Goal: Information Seeking & Learning: Learn about a topic

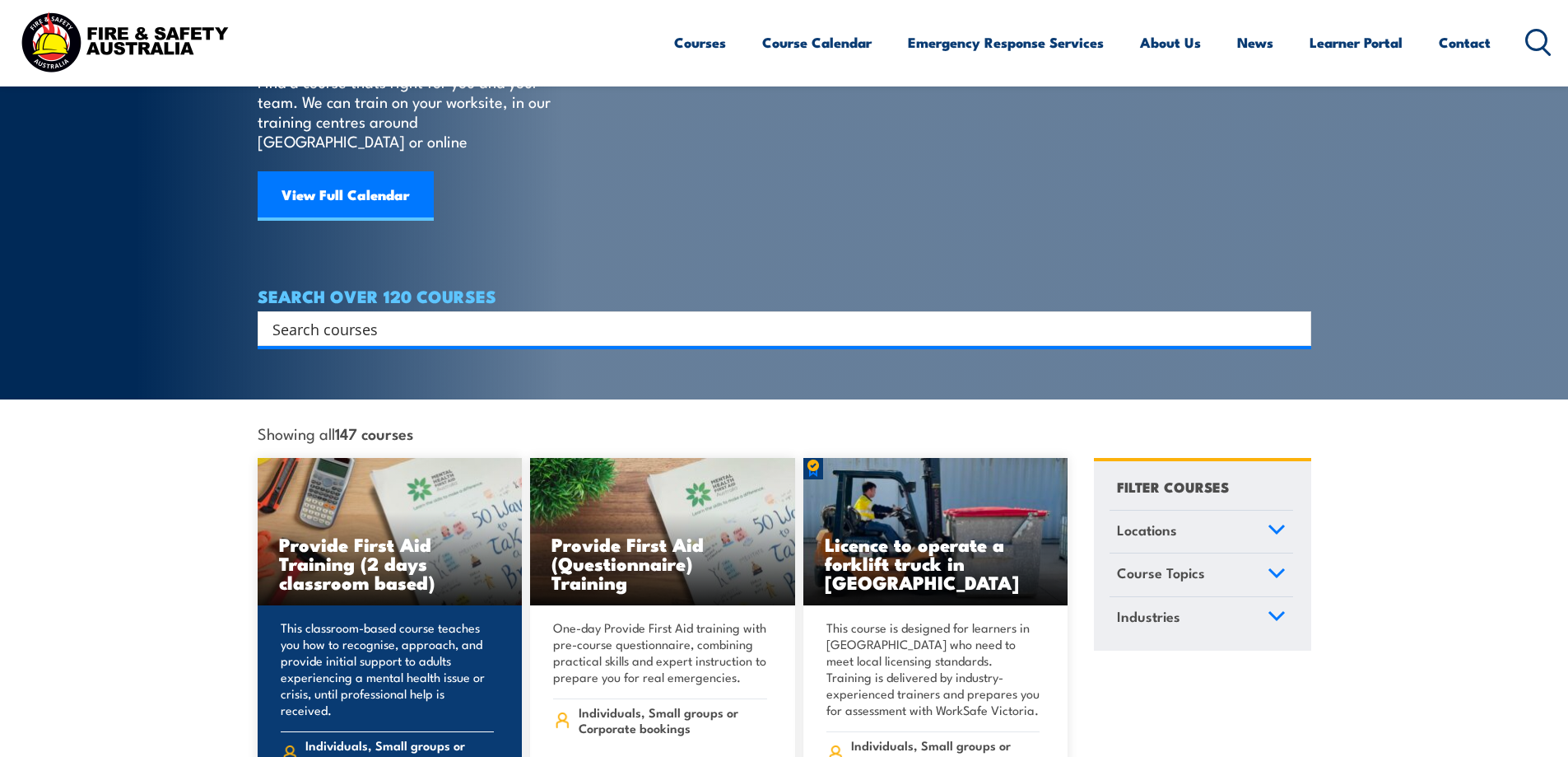
scroll to position [83, 0]
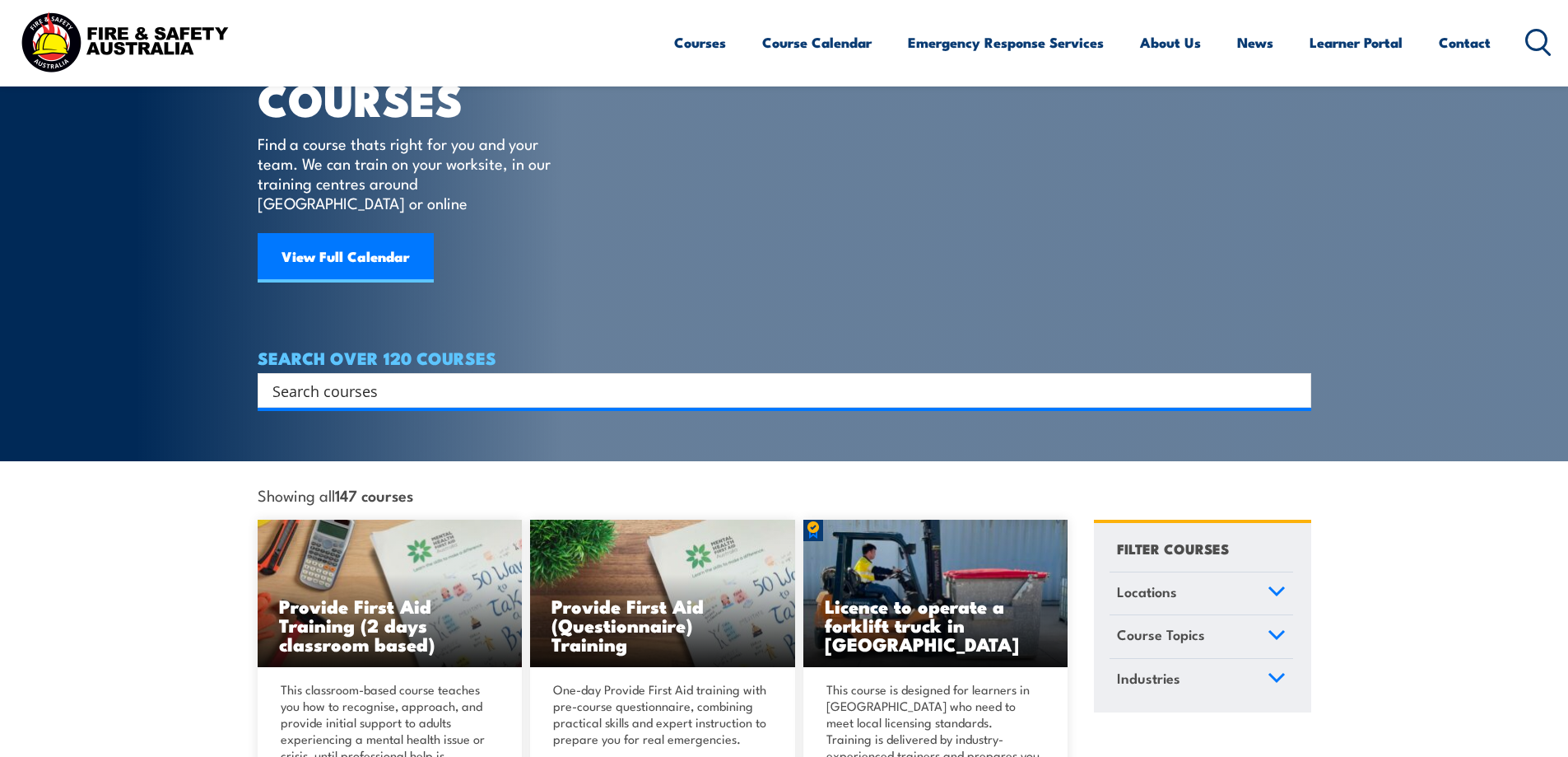
click at [853, 378] on input "Search input" at bounding box center [774, 390] width 1002 height 25
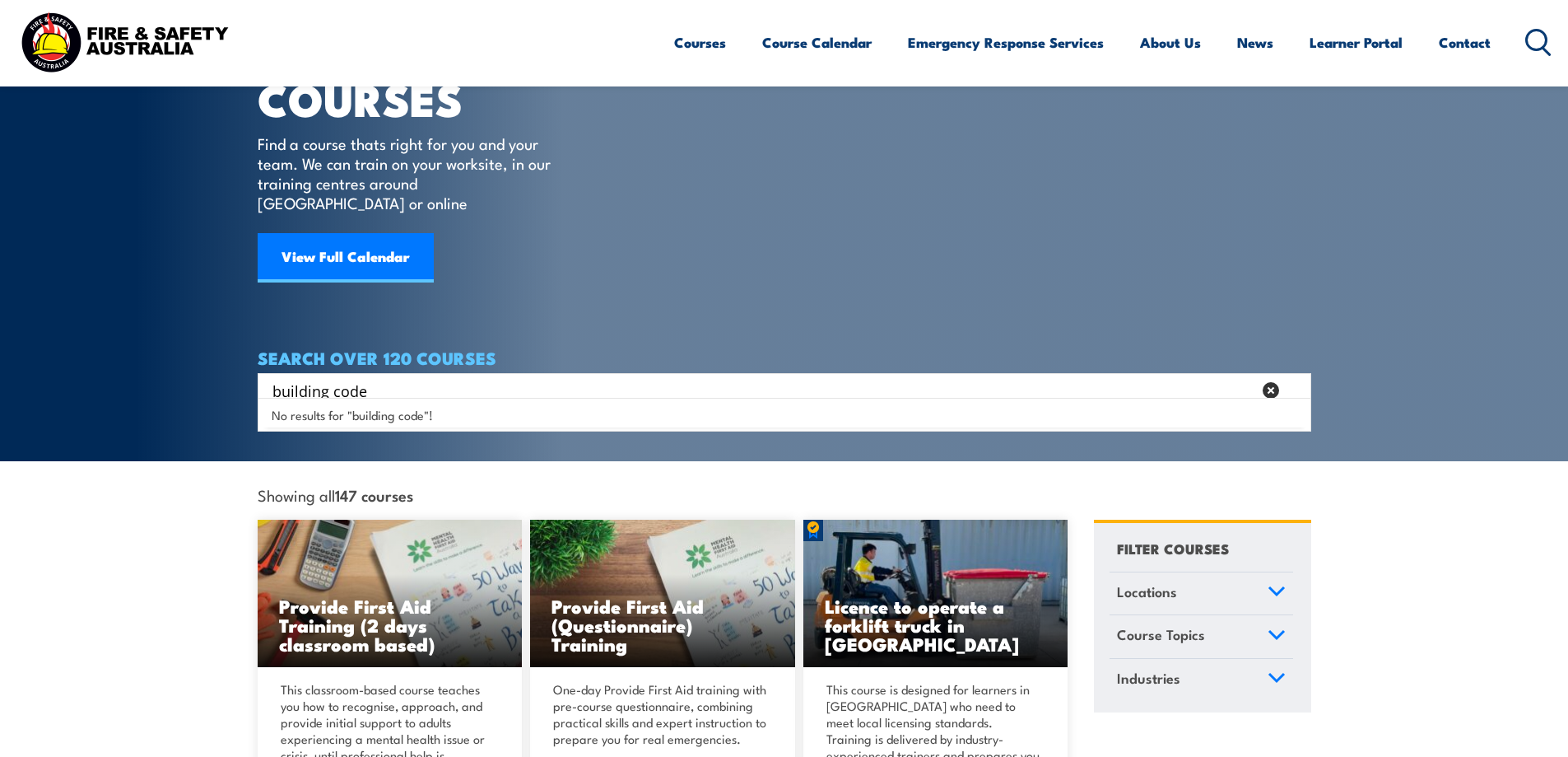
drag, startPoint x: 327, startPoint y: 372, endPoint x: 251, endPoint y: 386, distance: 77.3
click at [251, 386] on section "COURSES Find a course thats right for you and your team. We can train on your w…" at bounding box center [784, 189] width 1568 height 543
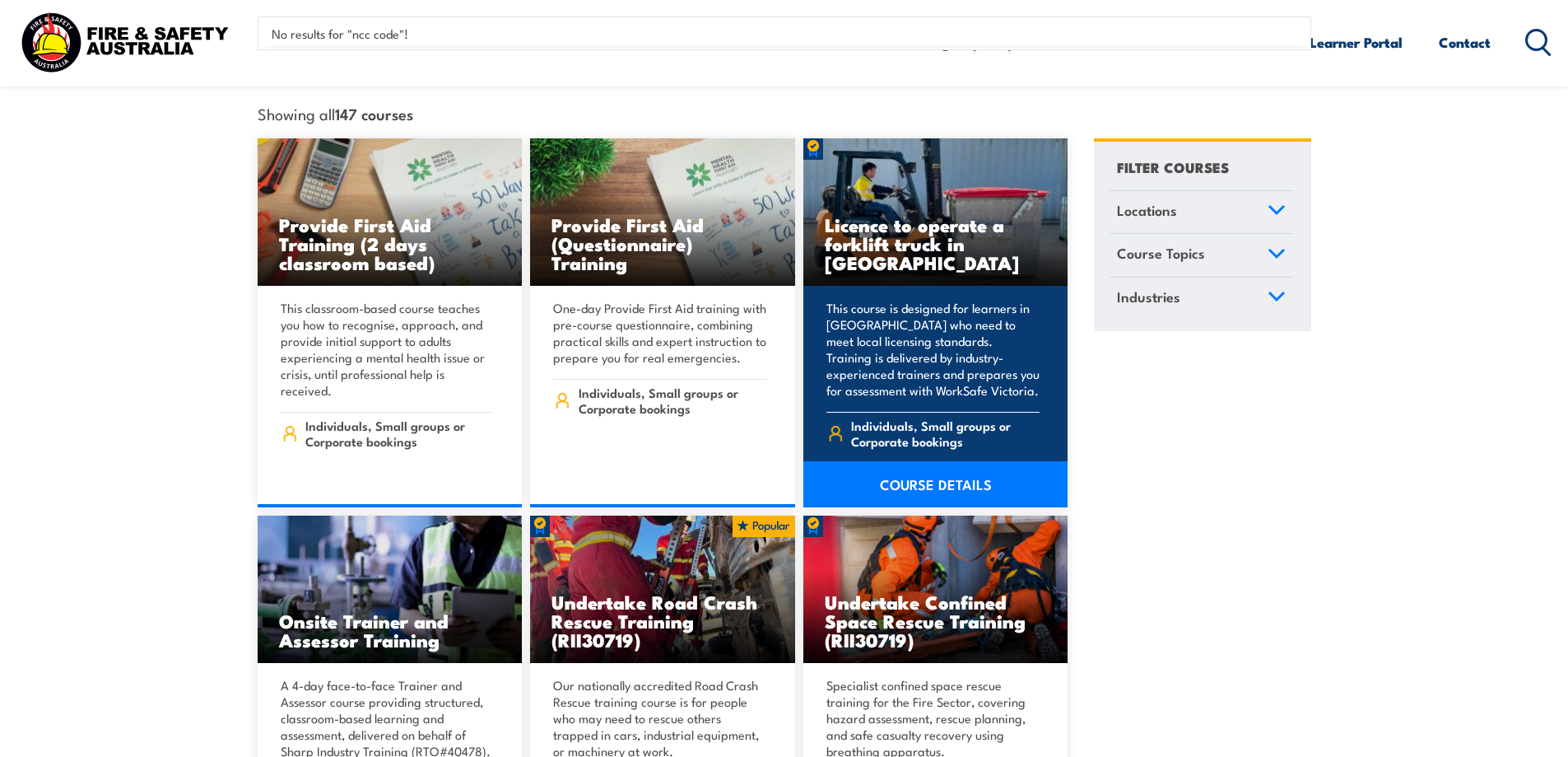
scroll to position [247, 0]
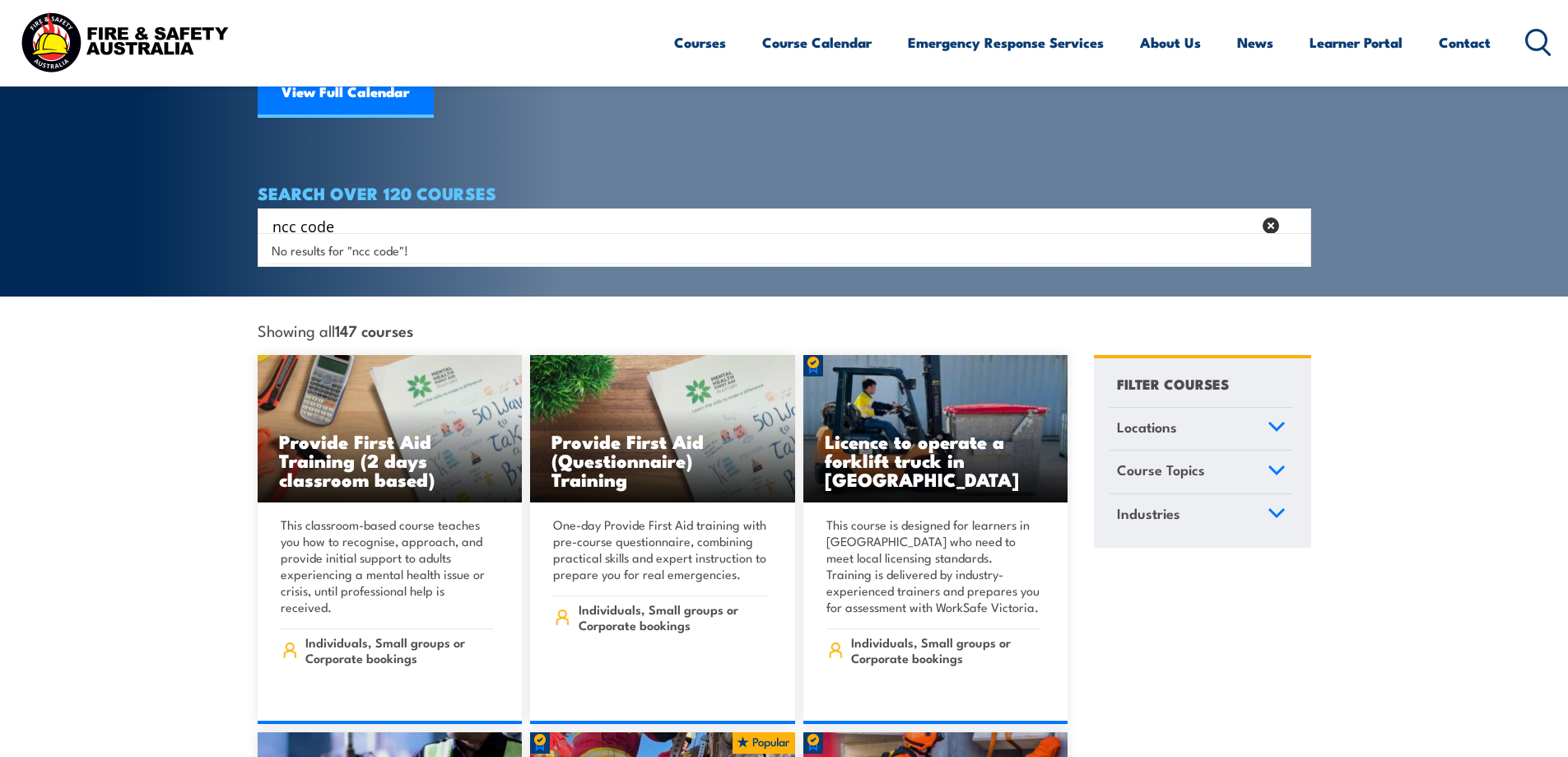
drag, startPoint x: 294, startPoint y: 204, endPoint x: 258, endPoint y: 208, distance: 36.2
click at [258, 208] on div "ncc code Search" at bounding box center [784, 225] width 1054 height 35
drag, startPoint x: 343, startPoint y: 204, endPoint x: 271, endPoint y: 208, distance: 72.1
click at [272, 213] on input "ncc code" at bounding box center [762, 225] width 979 height 25
click at [550, 213] on input "ncc code" at bounding box center [762, 225] width 979 height 25
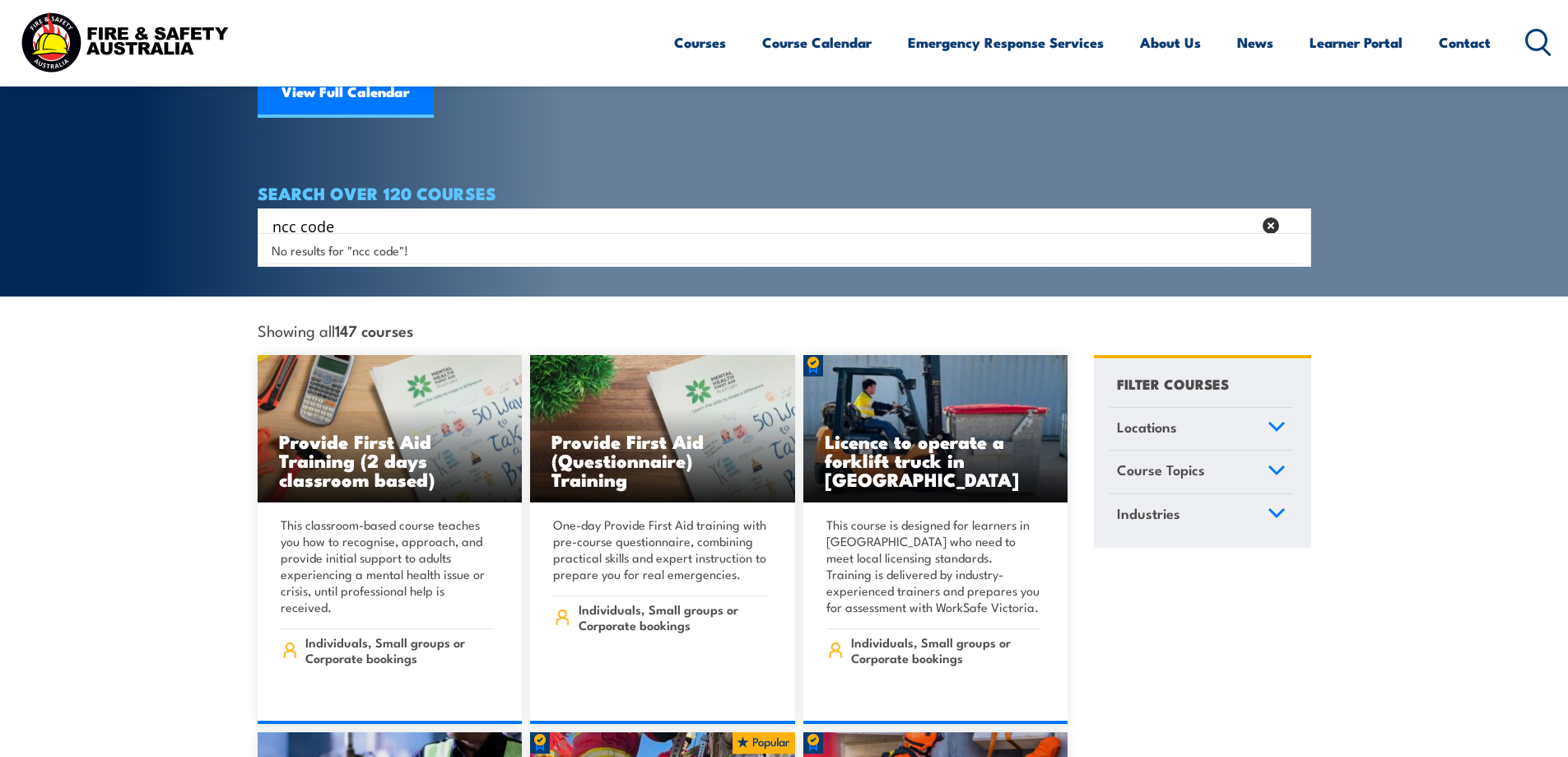
click at [391, 213] on input "ncc code" at bounding box center [762, 225] width 979 height 25
click at [610, 213] on input "ncc" at bounding box center [762, 225] width 979 height 25
click at [279, 213] on input "ncc" at bounding box center [762, 225] width 979 height 25
click at [337, 213] on input "national cc" at bounding box center [762, 225] width 979 height 25
click at [905, 213] on input "national construction" at bounding box center [762, 225] width 979 height 25
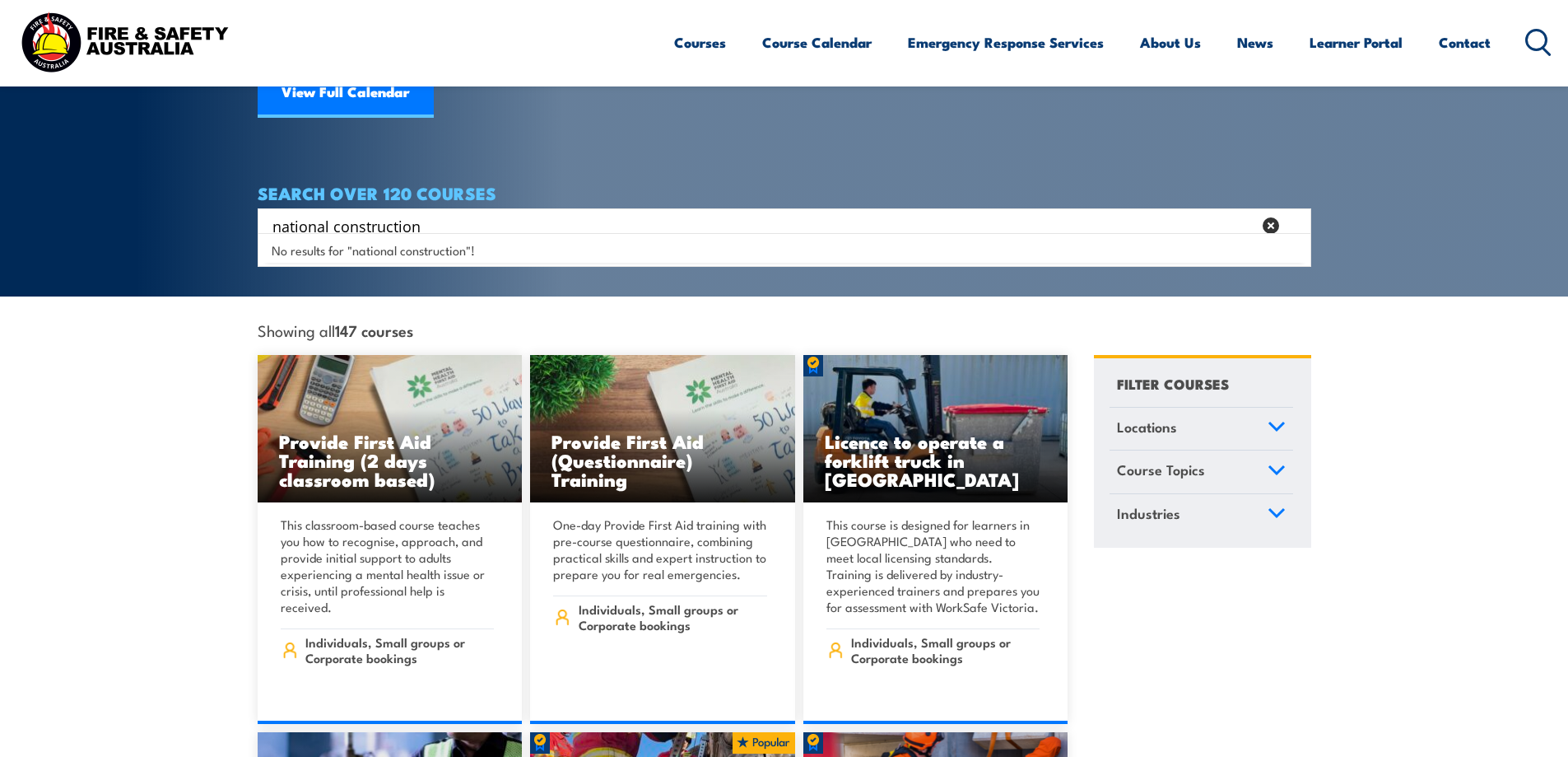
type input "national construction"
click at [749, 256] on div "No results for "national construction"!" at bounding box center [784, 250] width 1045 height 26
click at [442, 213] on input "national construction" at bounding box center [762, 225] width 979 height 25
click at [1275, 465] on icon at bounding box center [1277, 471] width 18 height 12
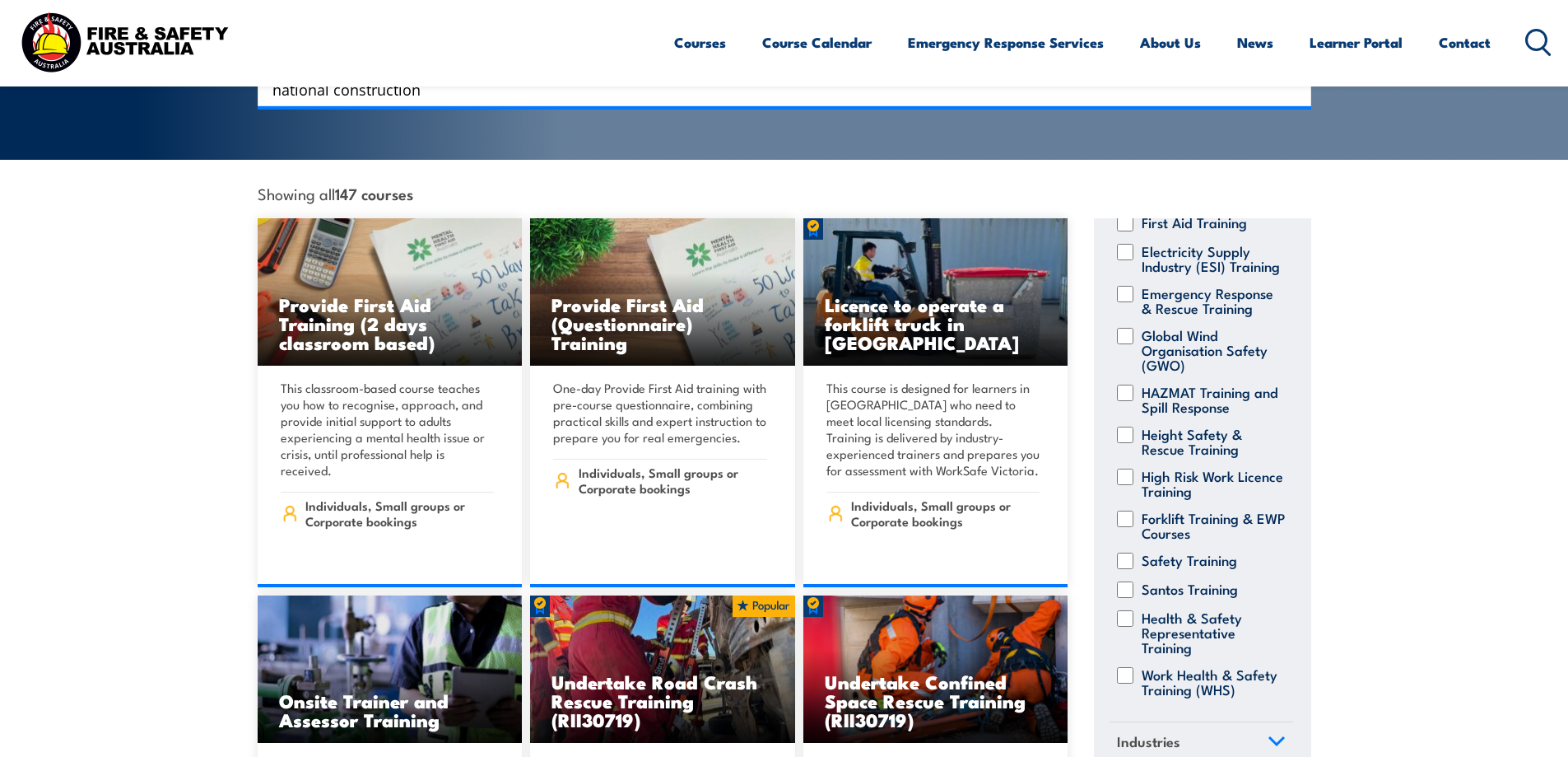
scroll to position [412, 0]
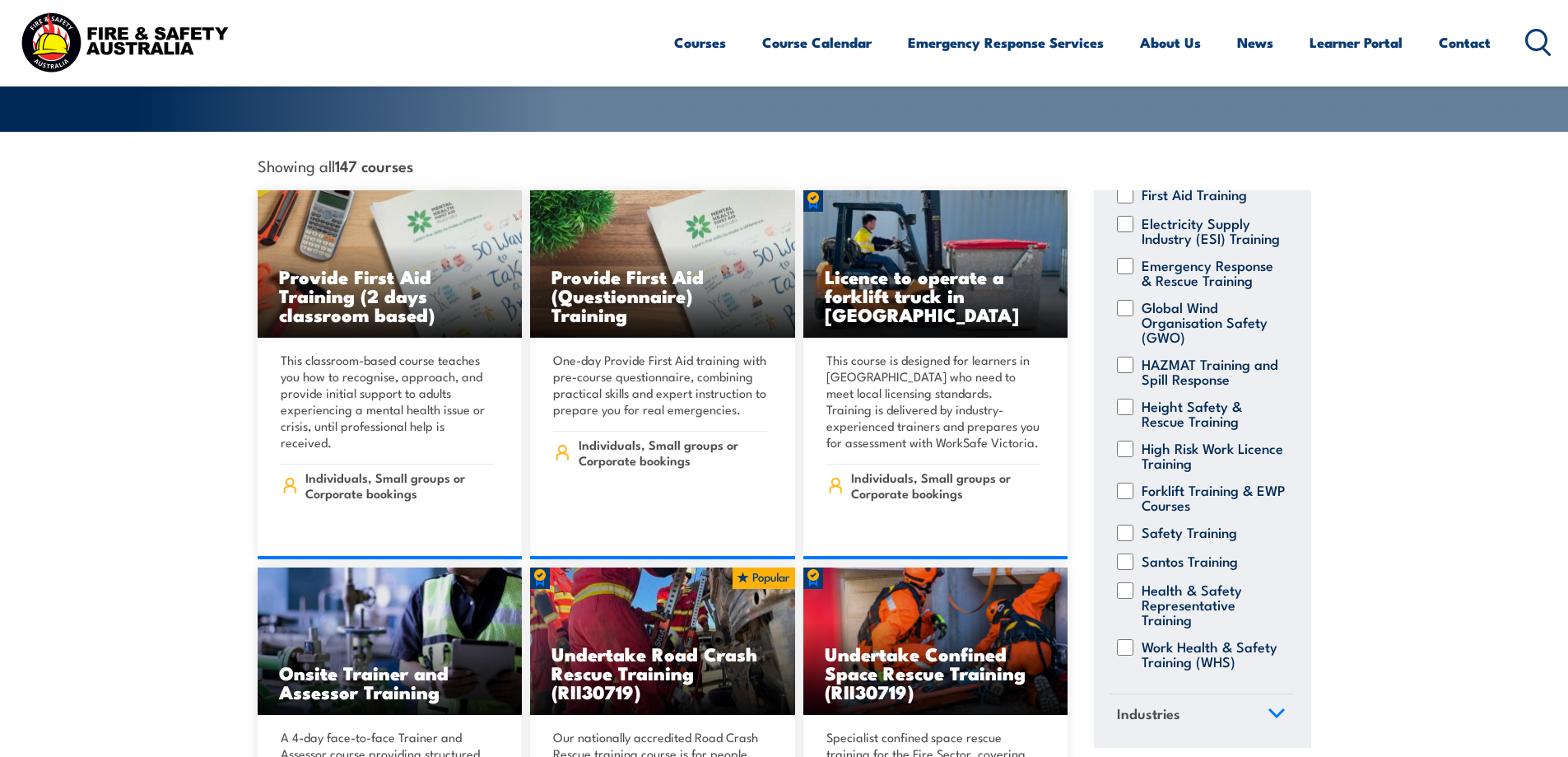
click at [1268, 707] on icon at bounding box center [1277, 713] width 18 height 12
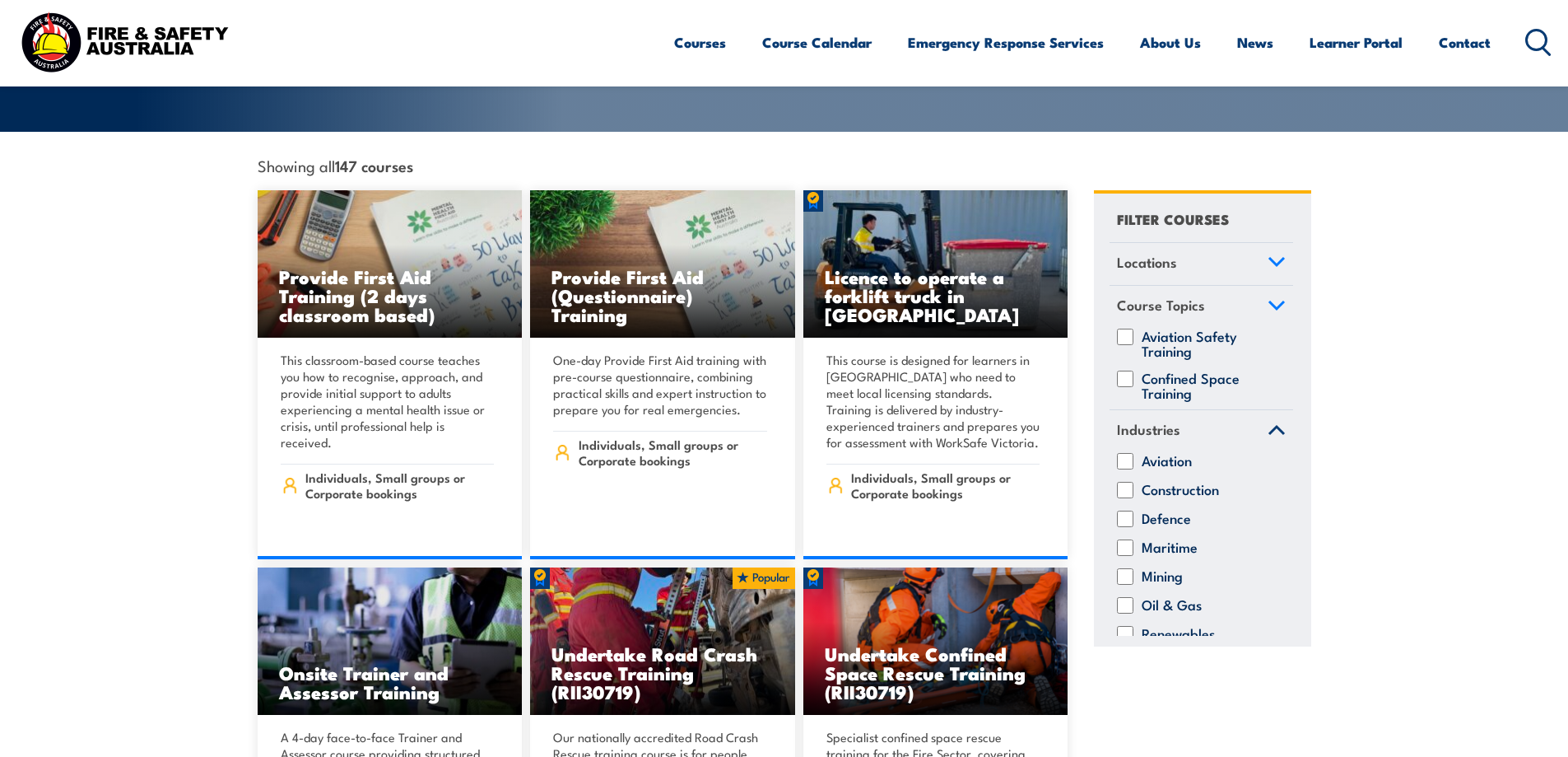
scroll to position [0, 0]
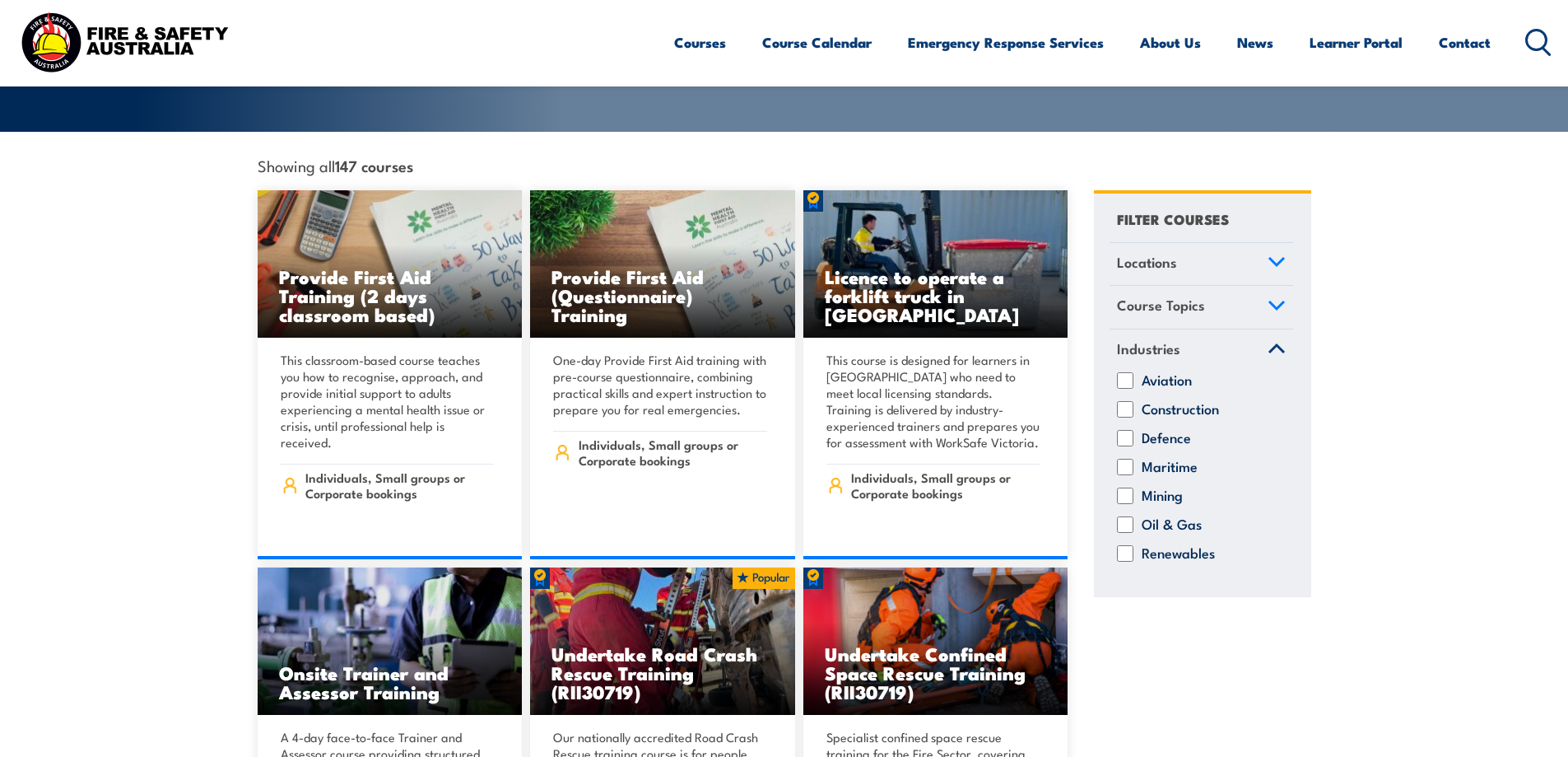
click at [1132, 401] on input "Construction" at bounding box center [1125, 409] width 17 height 17
checkbox input "true"
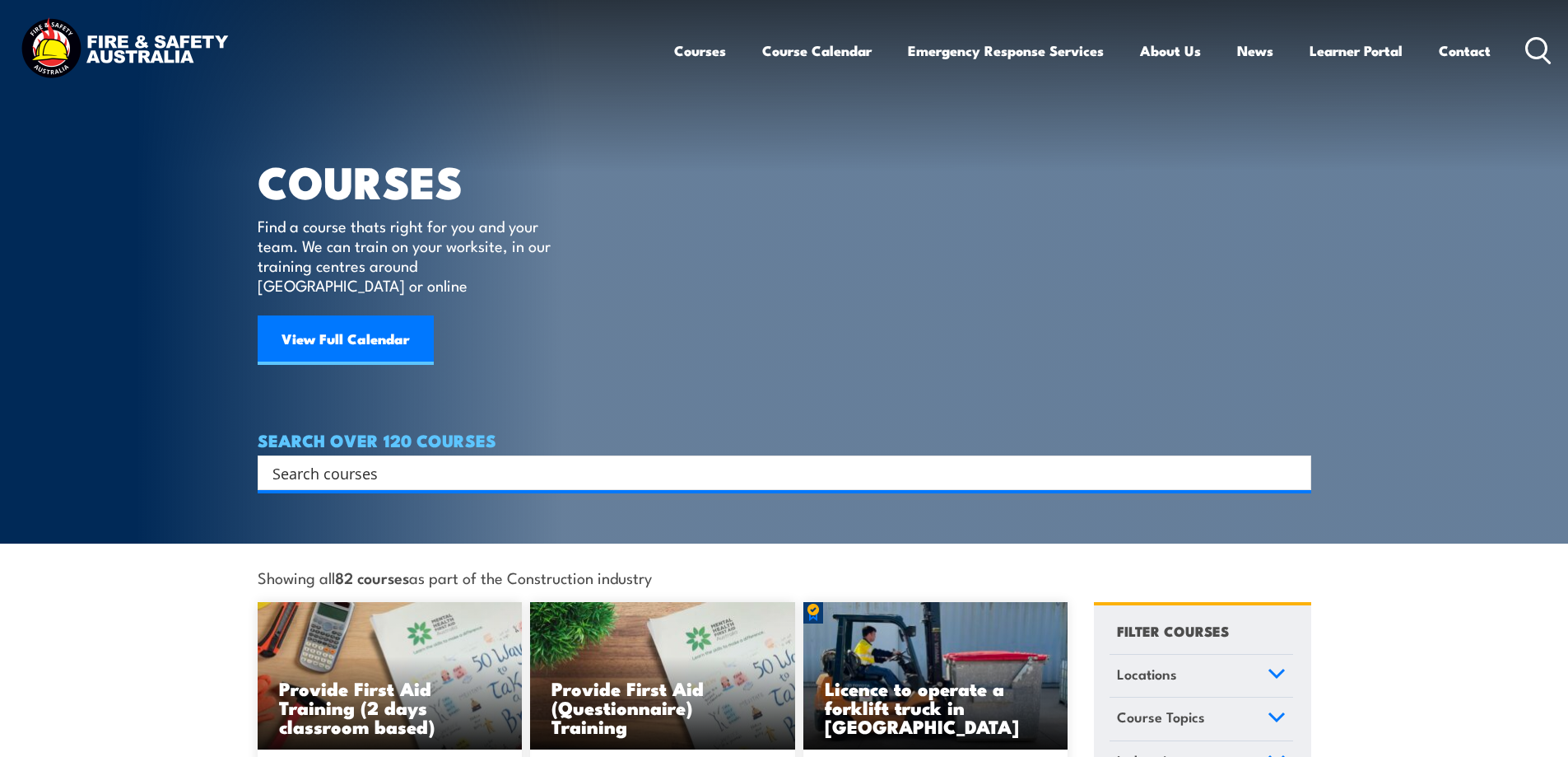
drag, startPoint x: 443, startPoint y: 460, endPoint x: 444, endPoint y: 448, distance: 12.0
click at [443, 461] on input "Search input" at bounding box center [774, 473] width 1002 height 25
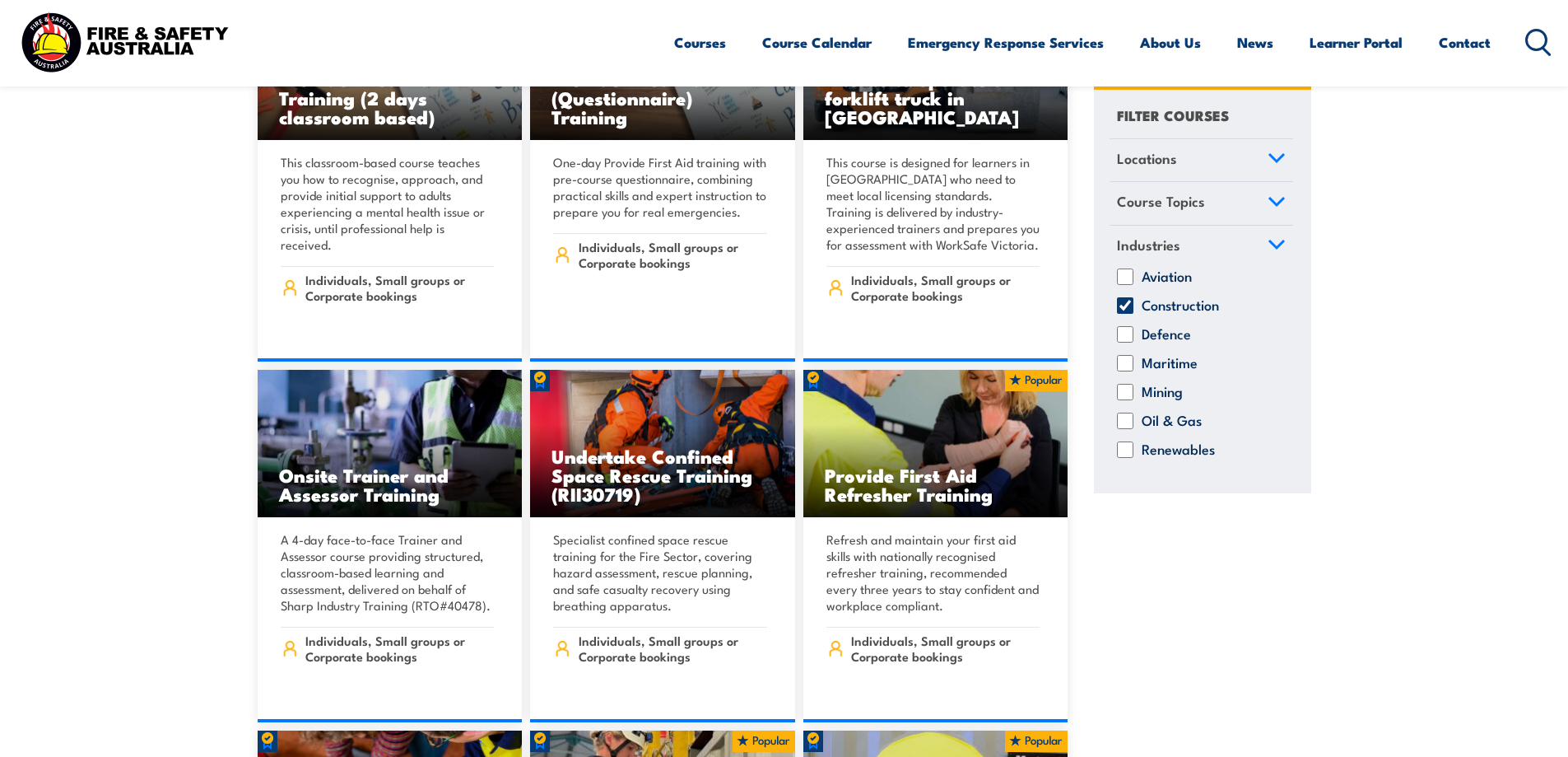
scroll to position [659, 0]
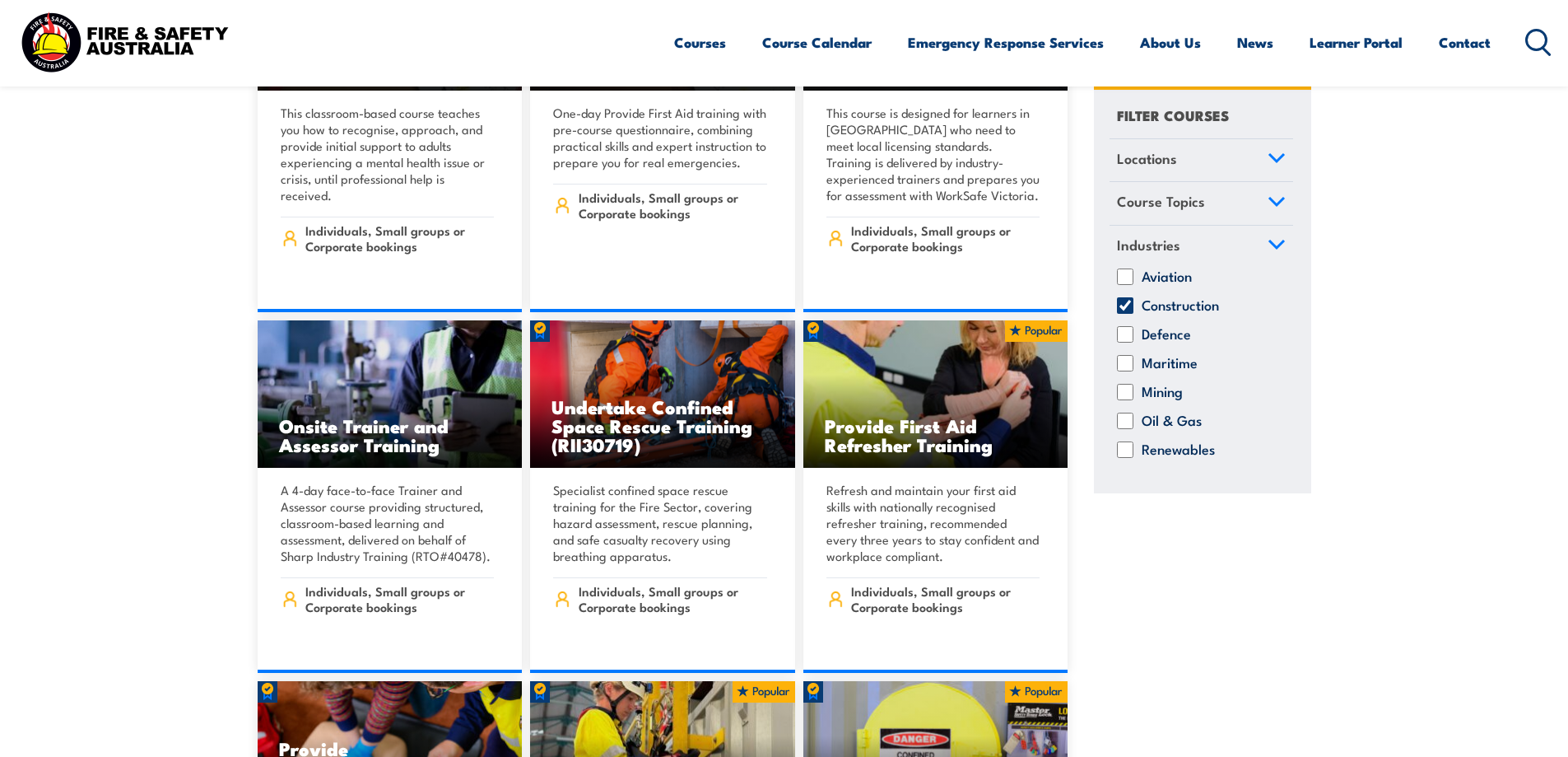
type input "ncc"
click at [1280, 198] on icon at bounding box center [1277, 202] width 18 height 12
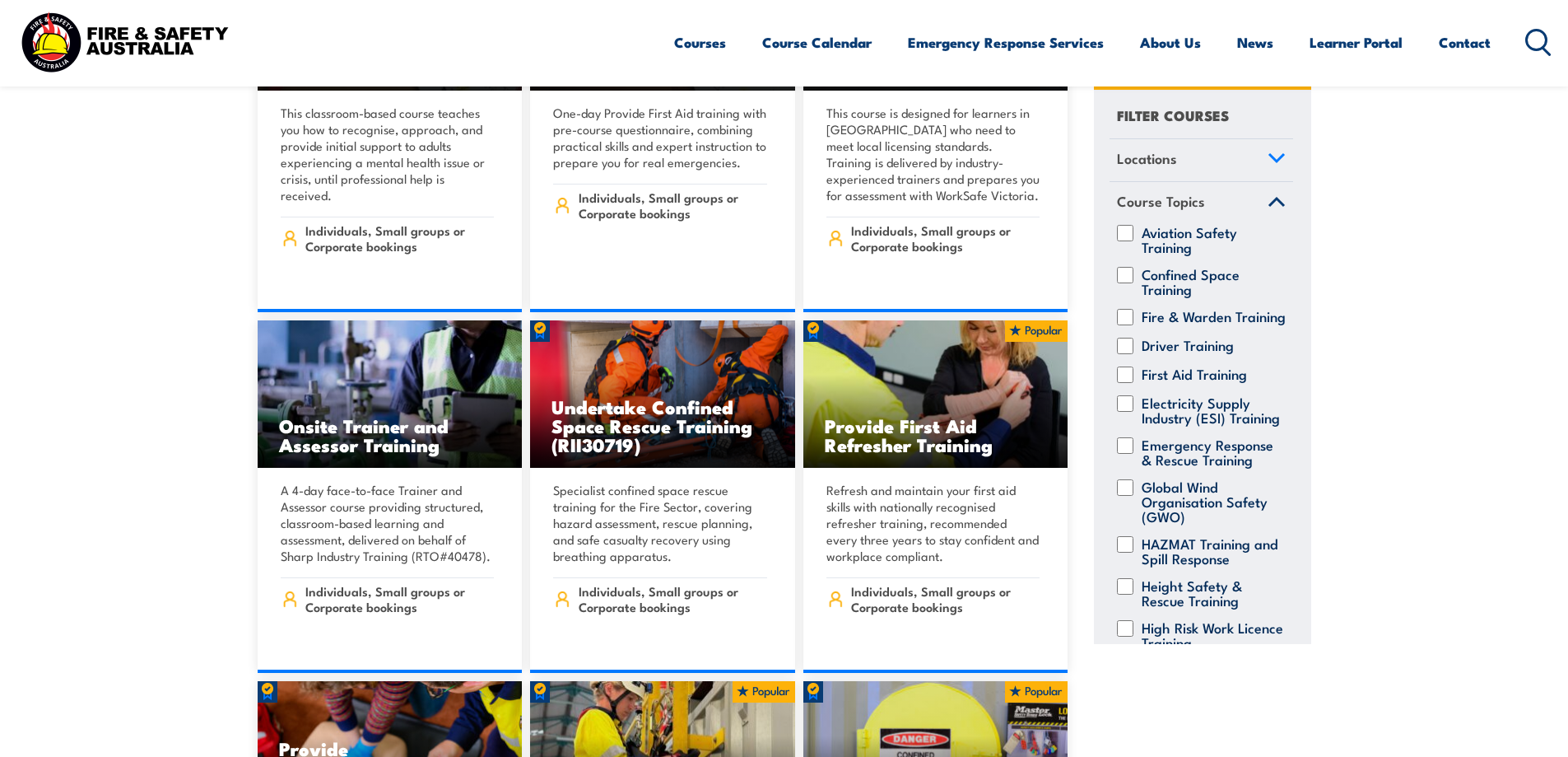
click at [1268, 199] on icon at bounding box center [1277, 202] width 18 height 12
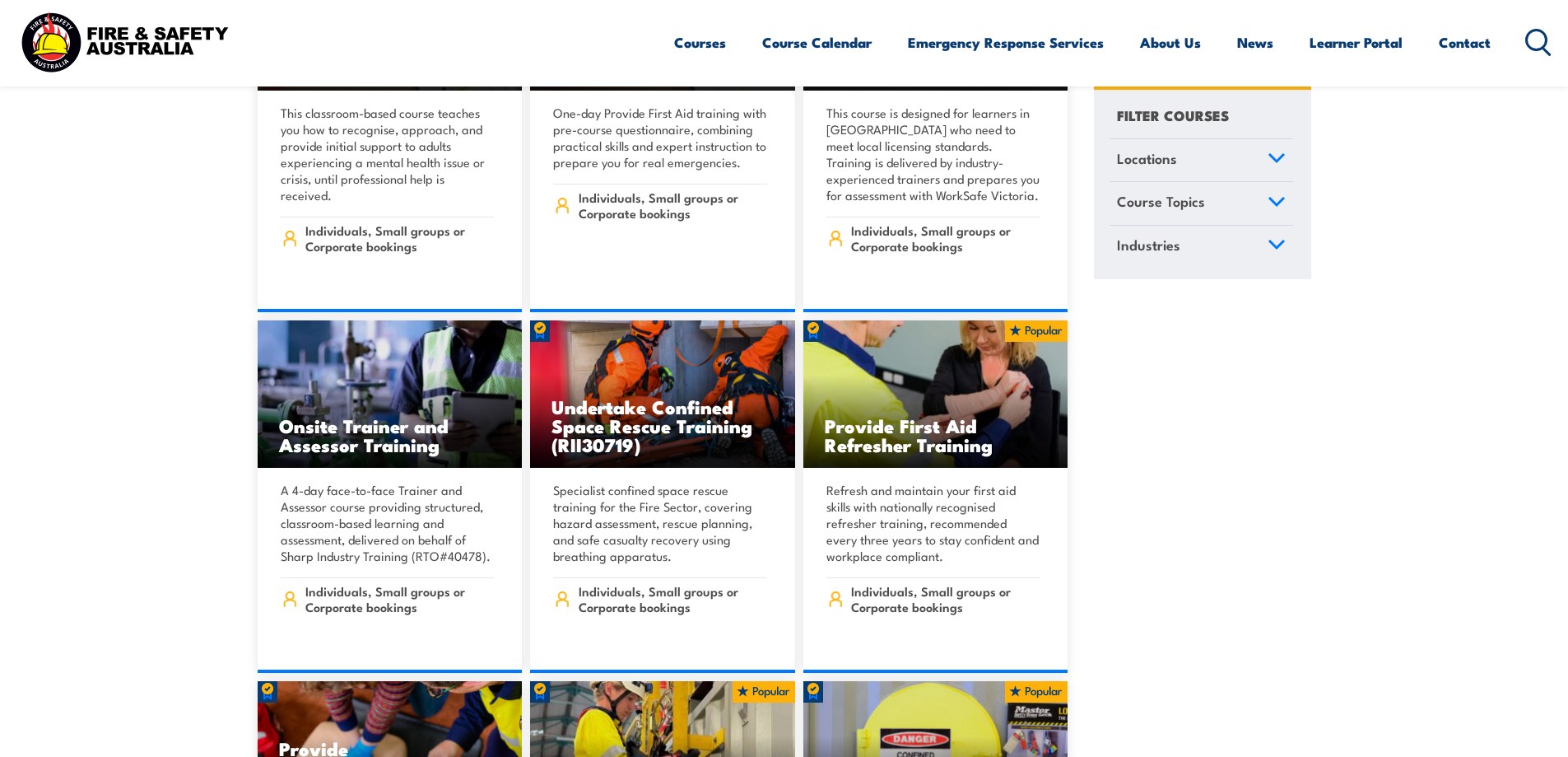
click at [1277, 156] on icon at bounding box center [1277, 158] width 18 height 12
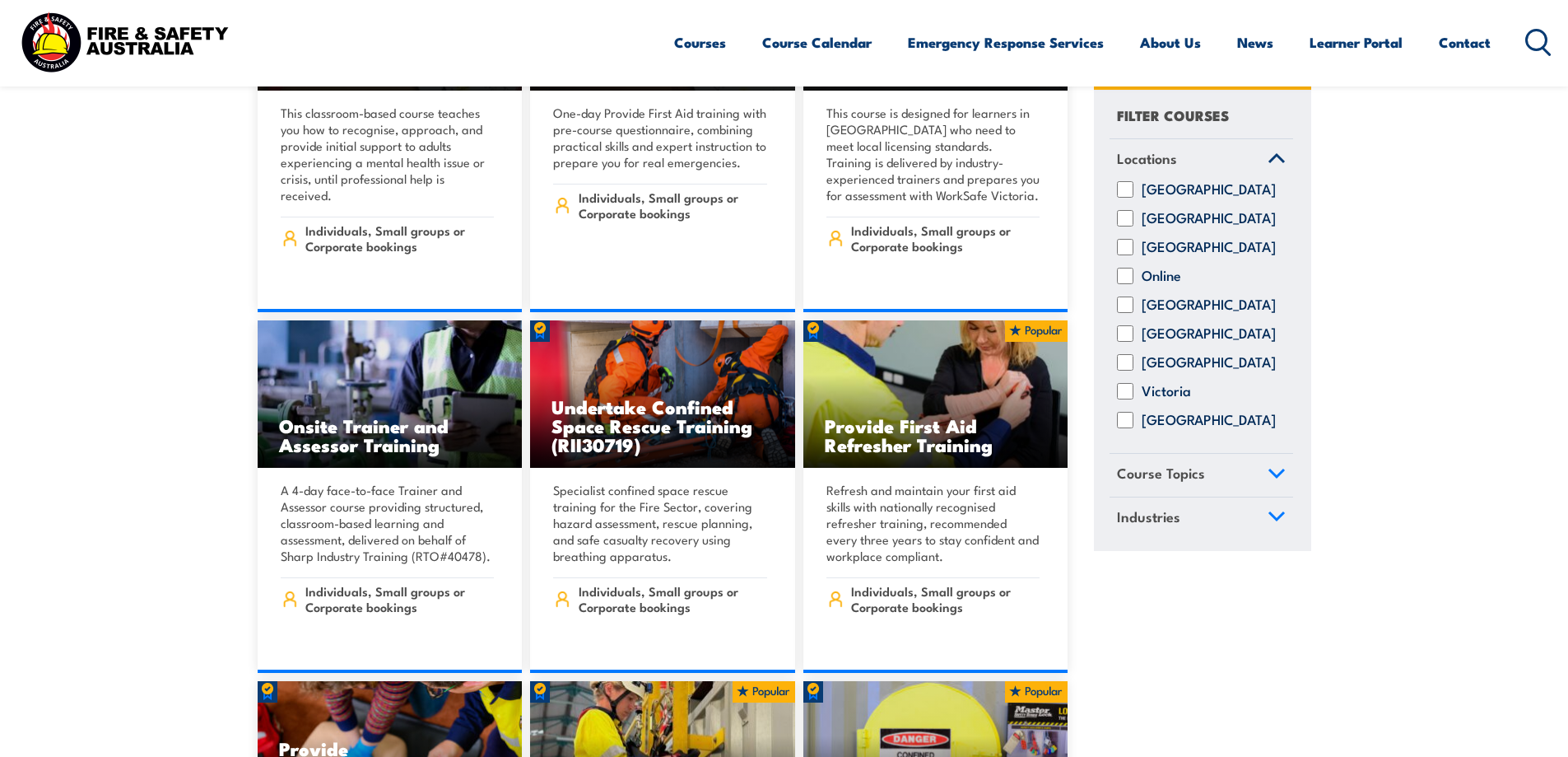
click at [1126, 342] on input "South Australia" at bounding box center [1125, 334] width 17 height 17
checkbox input "true"
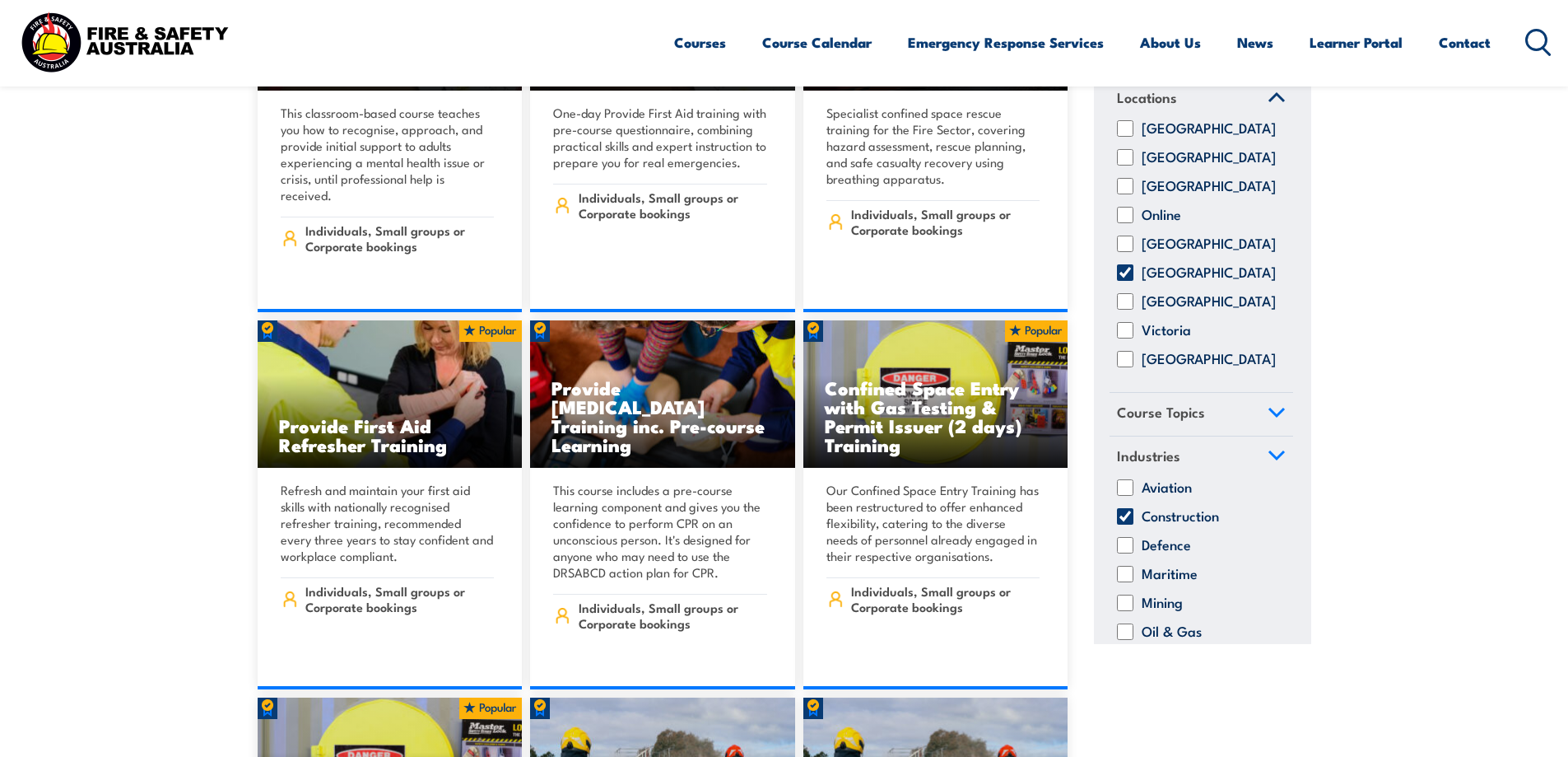
scroll to position [134, 0]
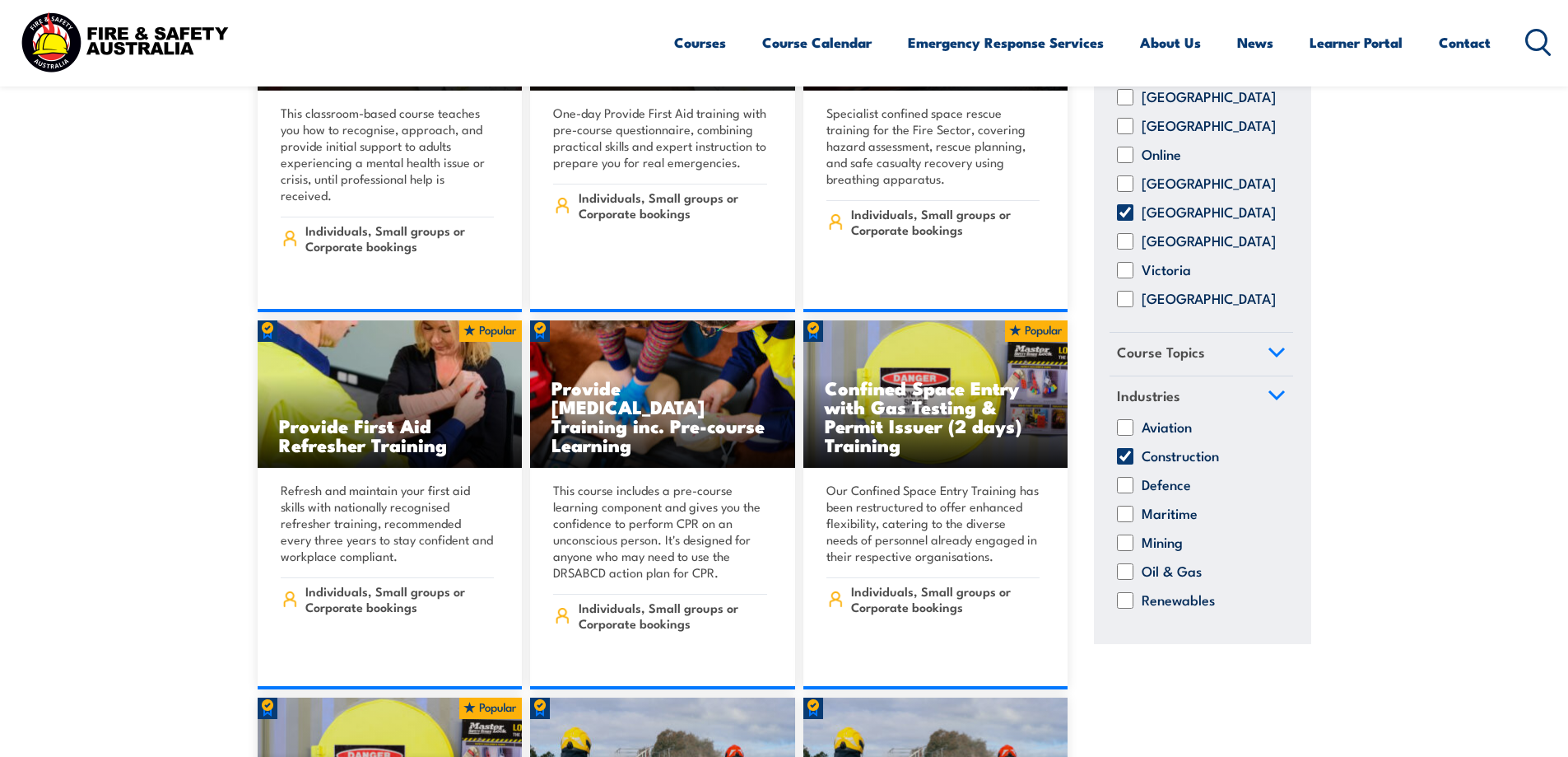
click at [983, 700] on img at bounding box center [936, 771] width 265 height 148
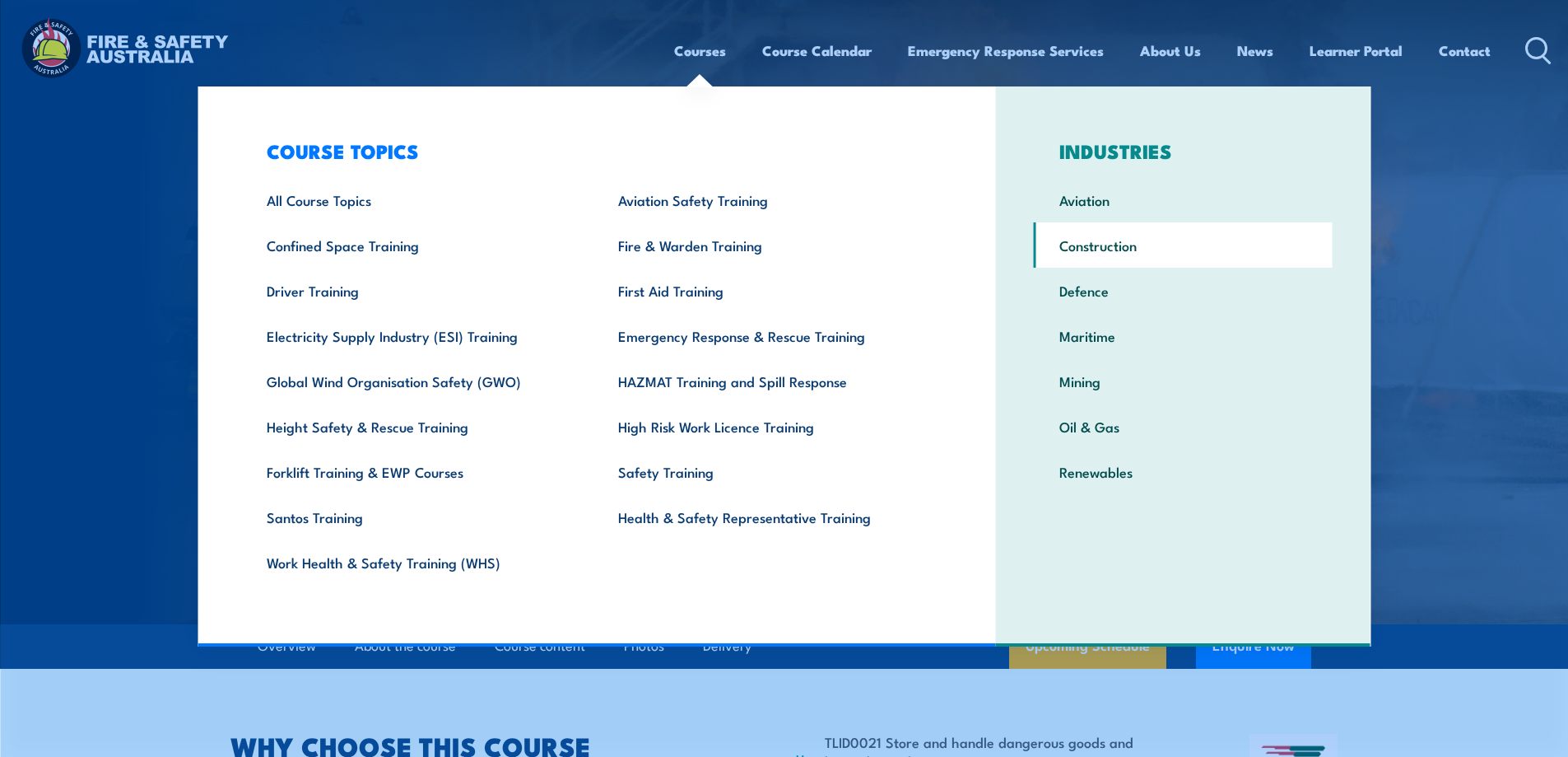
click at [1111, 247] on link "Construction" at bounding box center [1183, 246] width 299 height 46
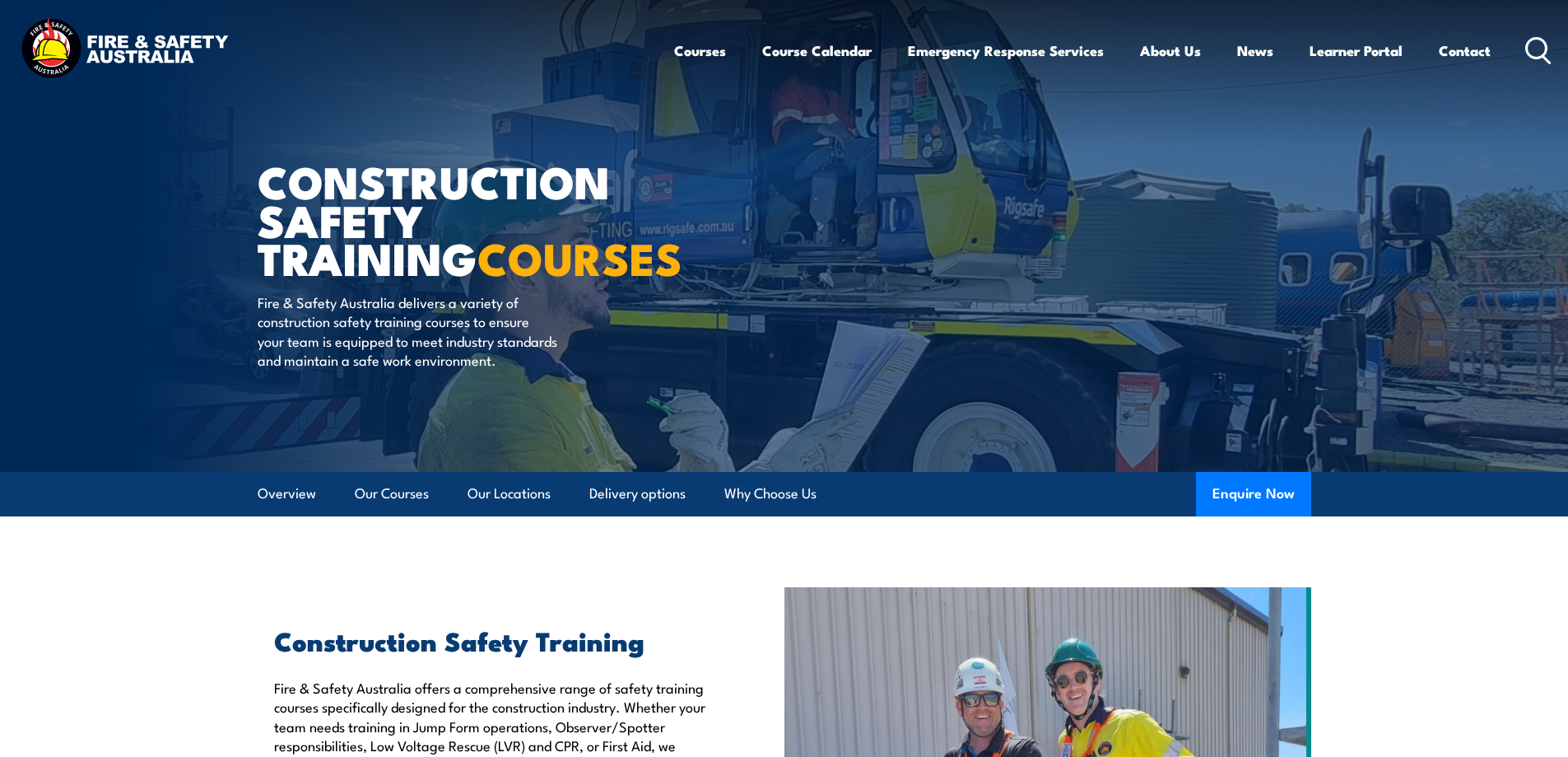
drag, startPoint x: 1575, startPoint y: 45, endPoint x: 1580, endPoint y: 36, distance: 10.3
click at [1567, 36] on html "Courses Course Calendar Emergency Response Services Services Overview Emergency…" at bounding box center [784, 378] width 1568 height 757
